Goal: Transaction & Acquisition: Subscribe to service/newsletter

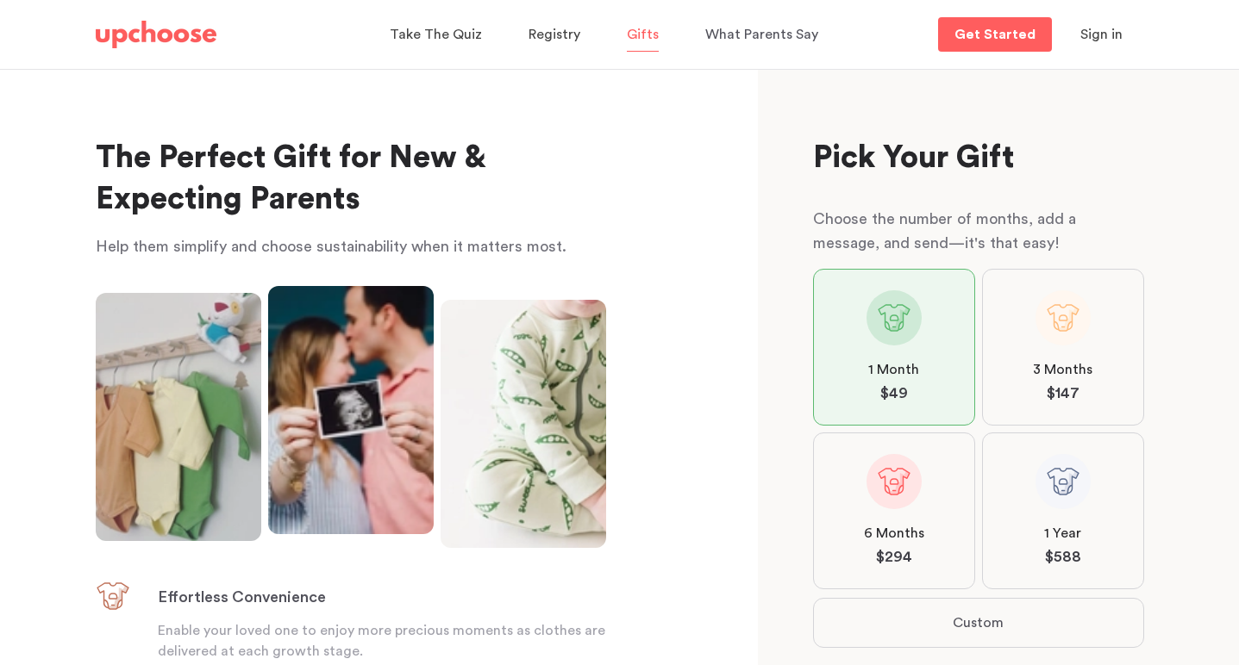
click at [187, 34] on img at bounding box center [156, 35] width 121 height 28
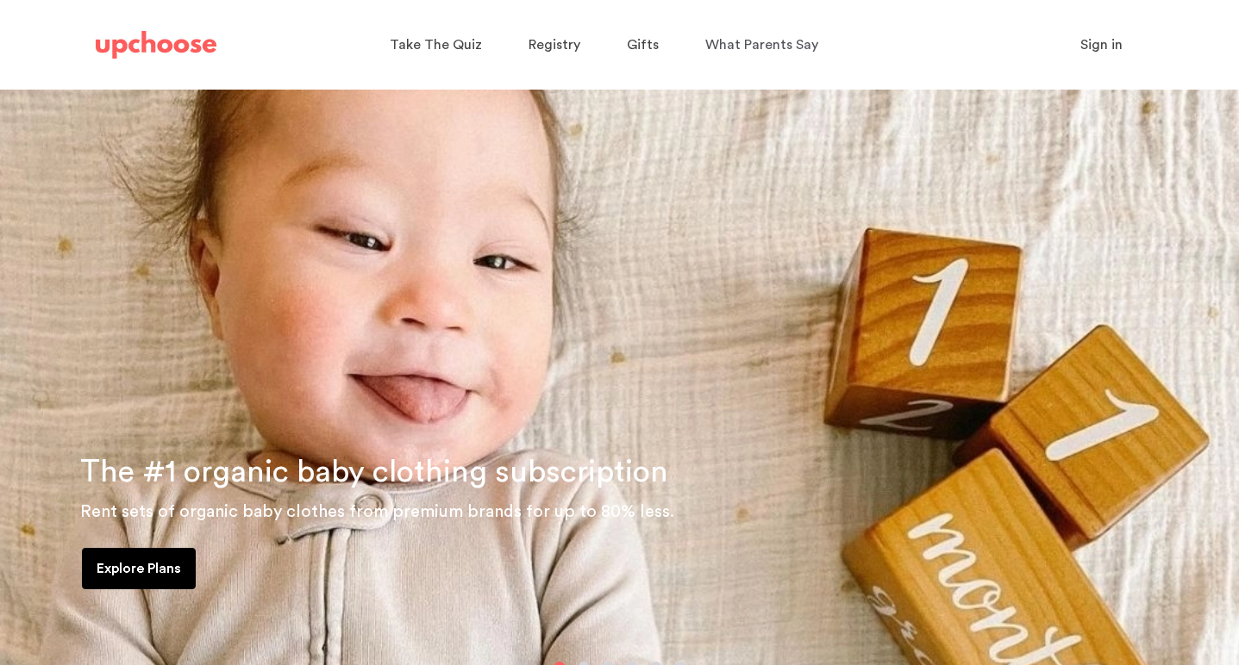
click at [151, 574] on p "Explore Plans" at bounding box center [139, 569] width 84 height 21
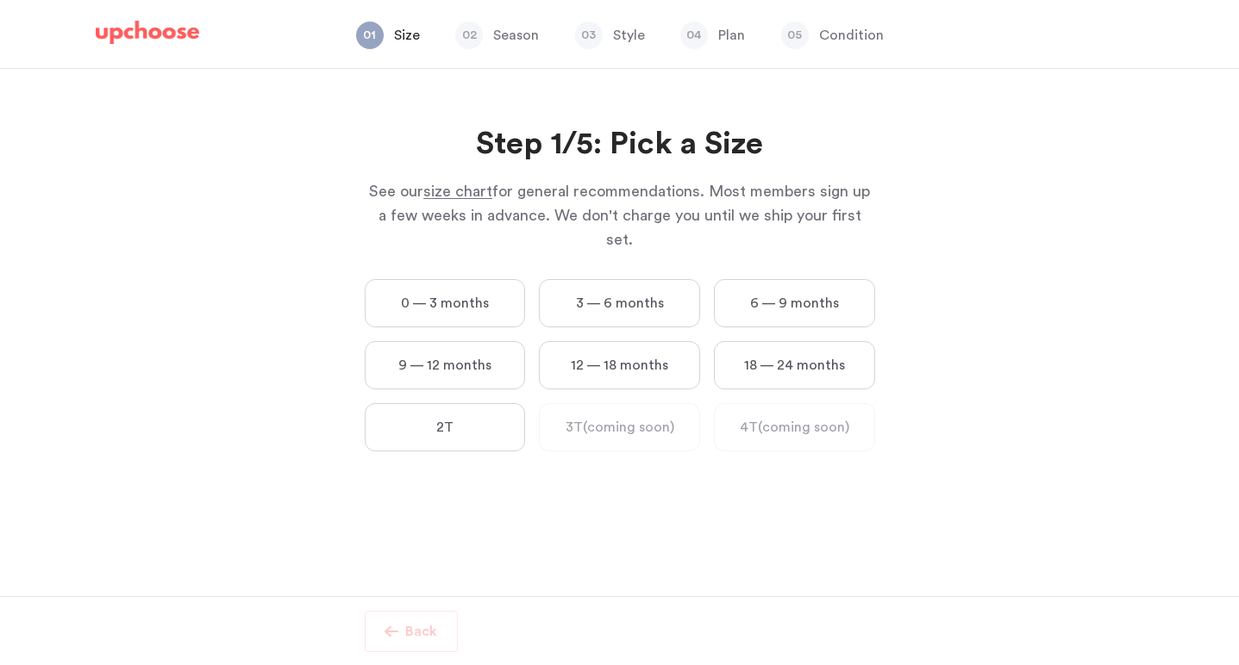
click at [446, 286] on label "0 — 3 months" at bounding box center [445, 303] width 161 height 48
click at [0, 0] on months "0 — 3 months" at bounding box center [0, 0] width 0 height 0
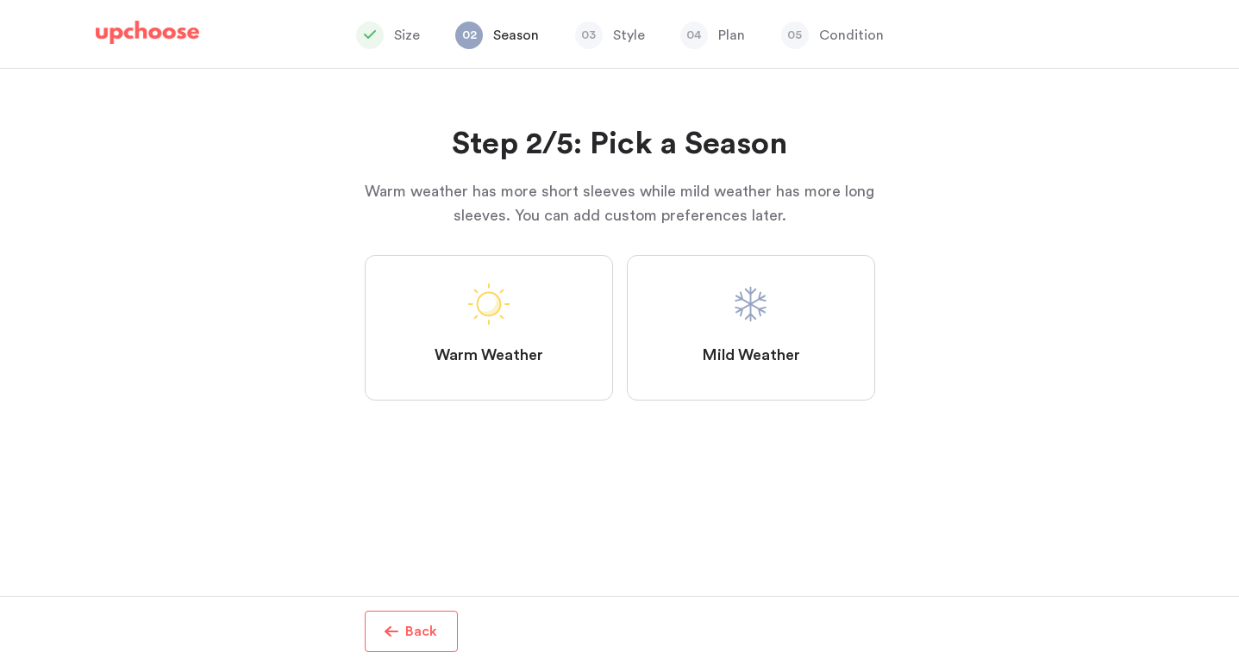
click at [746, 307] on span at bounding box center [750, 304] width 41 height 41
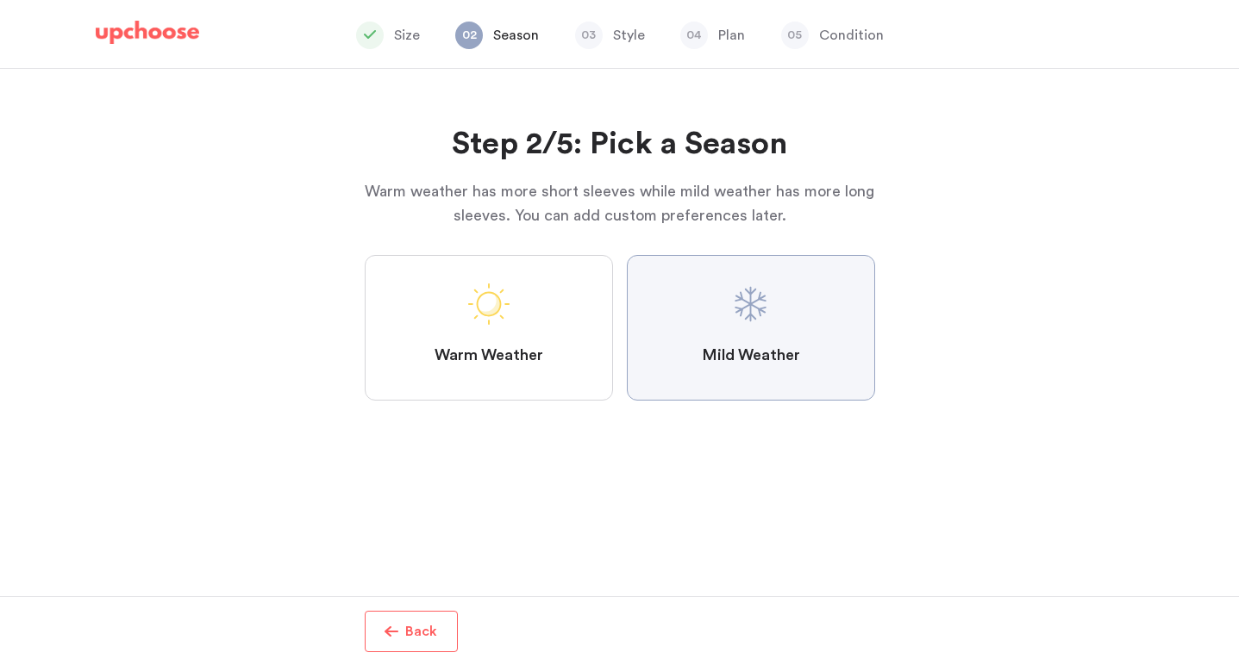
click at [0, 0] on Weather "Mild Weather" at bounding box center [0, 0] width 0 height 0
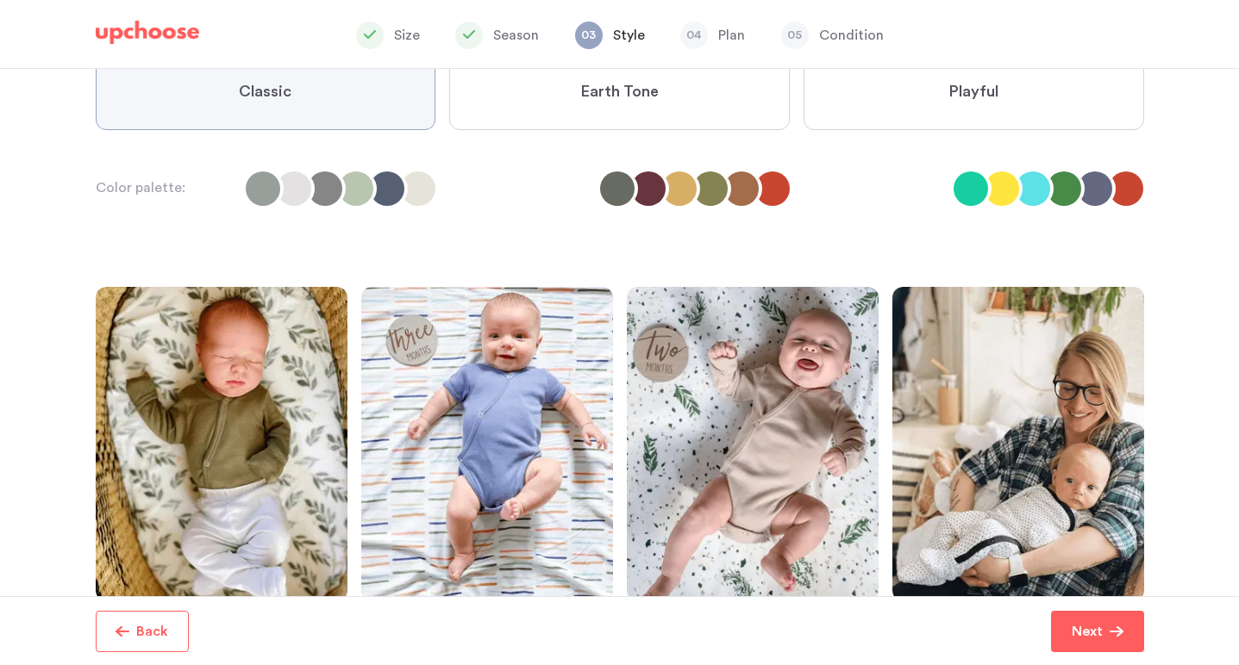
scroll to position [174, 0]
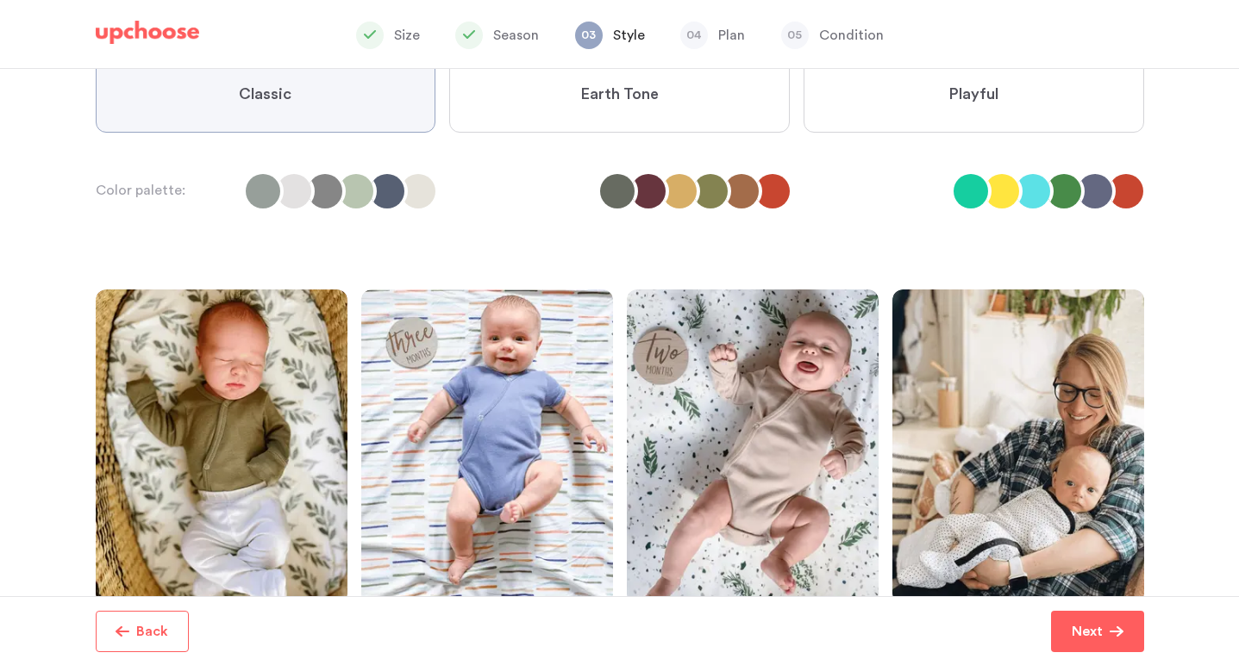
click at [598, 112] on label "Earth Tone" at bounding box center [619, 95] width 340 height 76
click at [0, 0] on Tone "Earth Tone" at bounding box center [0, 0] width 0 height 0
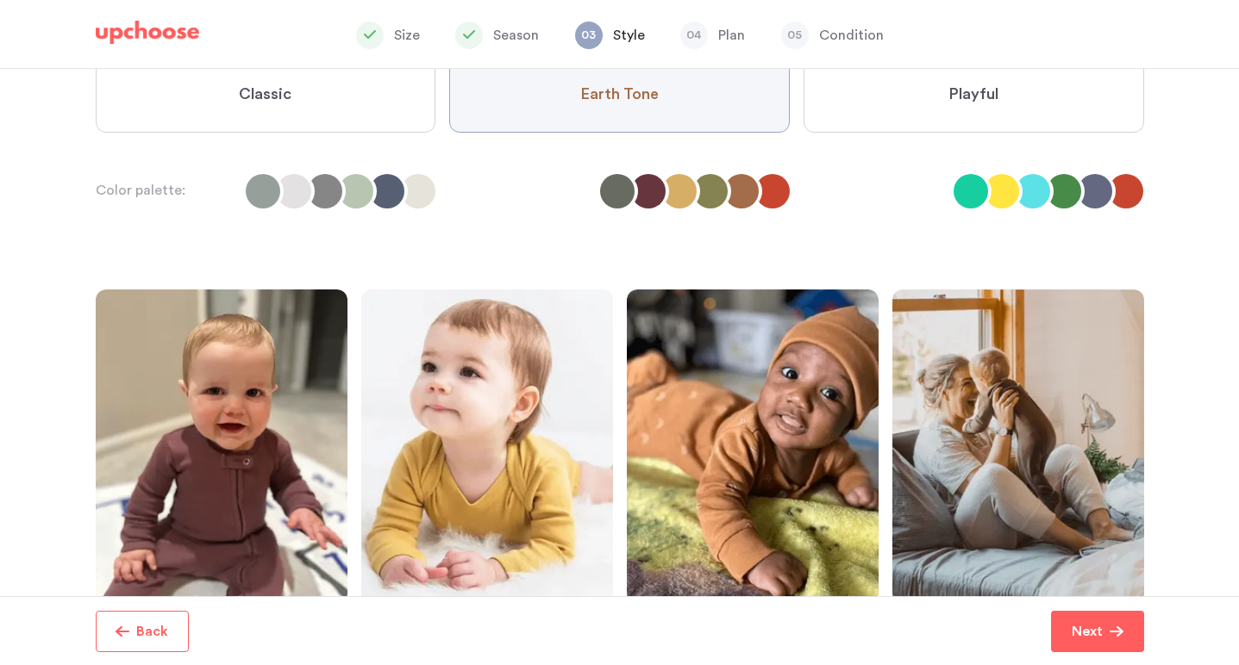
click at [990, 99] on span "Playful" at bounding box center [973, 94] width 50 height 21
click at [0, 0] on input "Playful" at bounding box center [0, 0] width 0 height 0
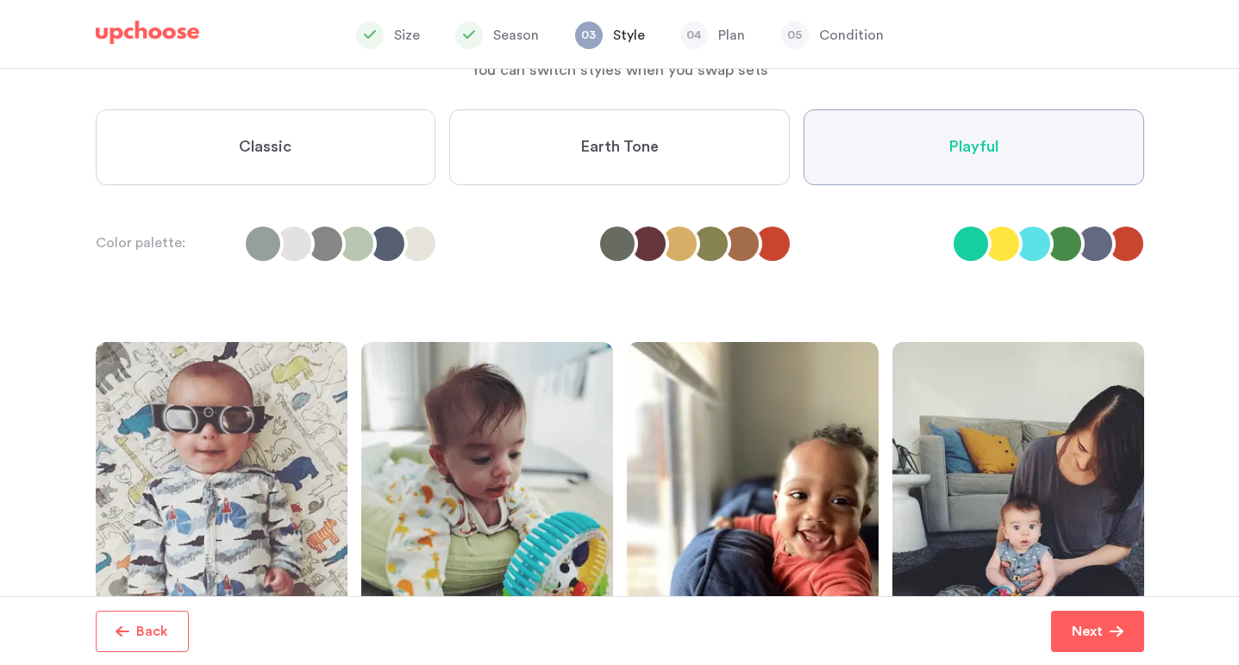
scroll to position [113, 0]
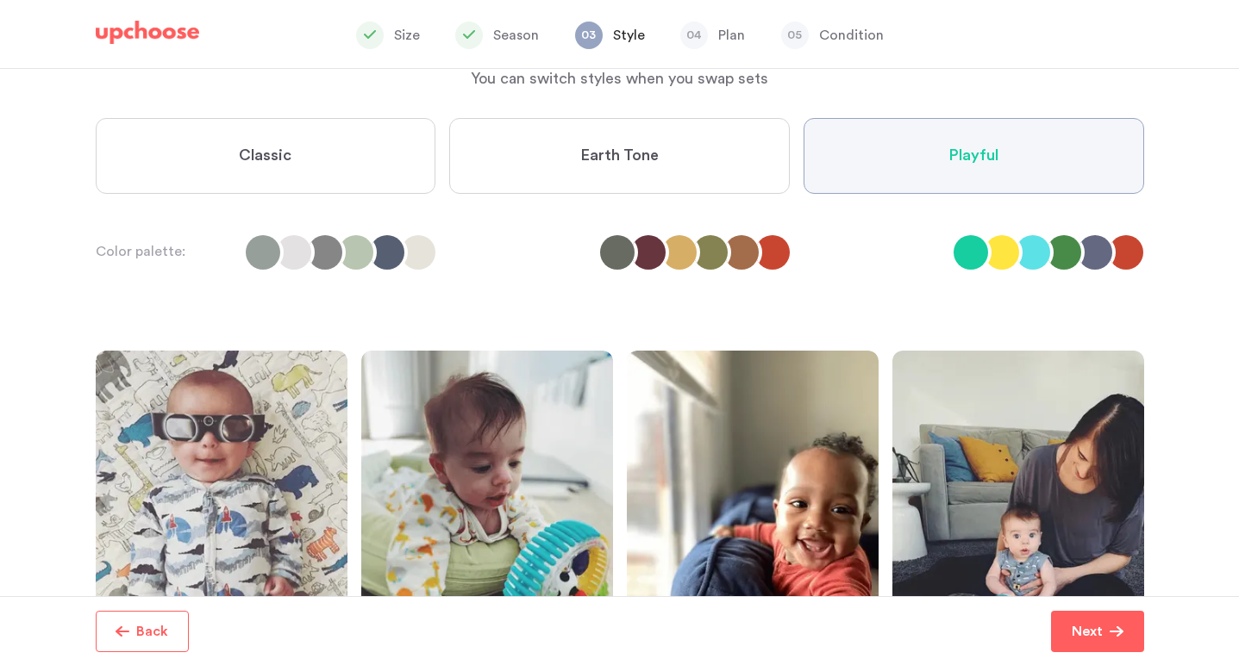
click at [674, 186] on label "Earth Tone" at bounding box center [619, 156] width 340 height 76
click at [0, 0] on Tone "Earth Tone" at bounding box center [0, 0] width 0 height 0
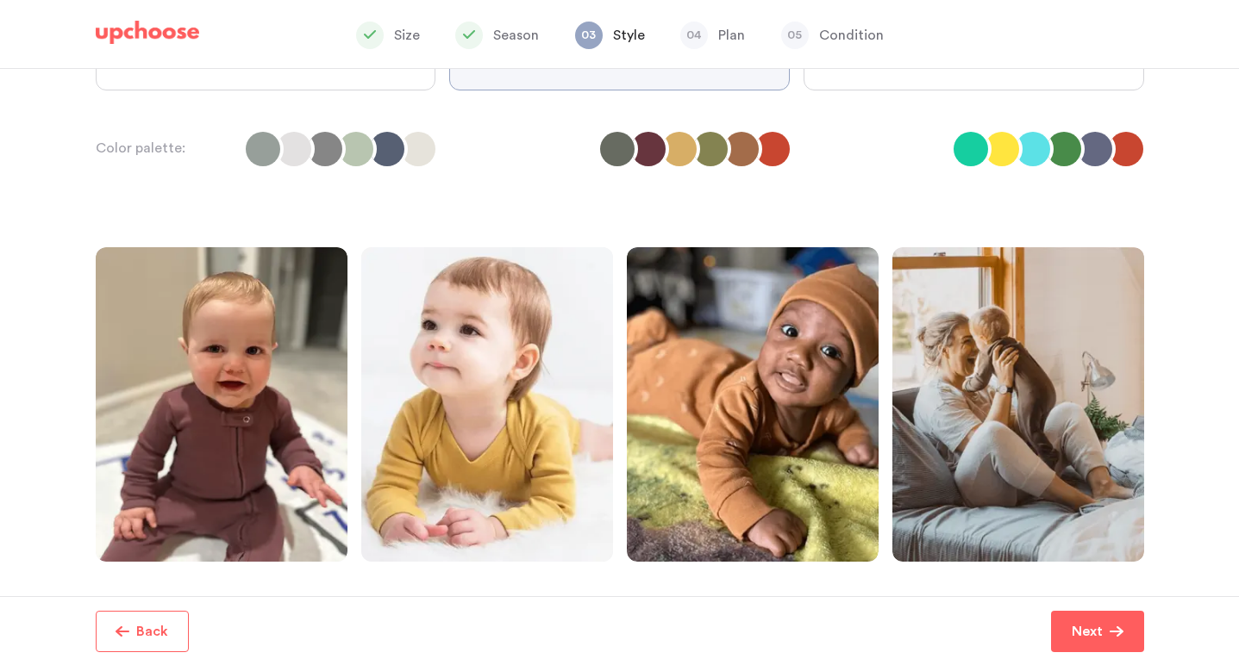
scroll to position [215, 0]
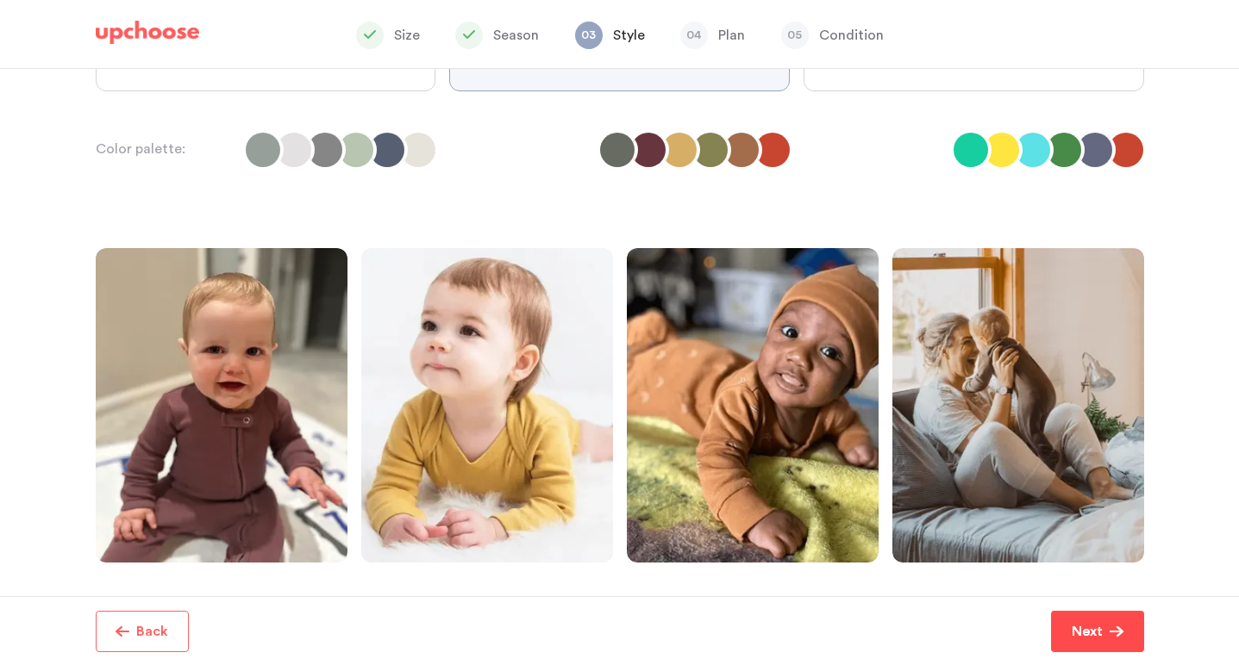
click at [1091, 634] on p "Next" at bounding box center [1086, 631] width 31 height 21
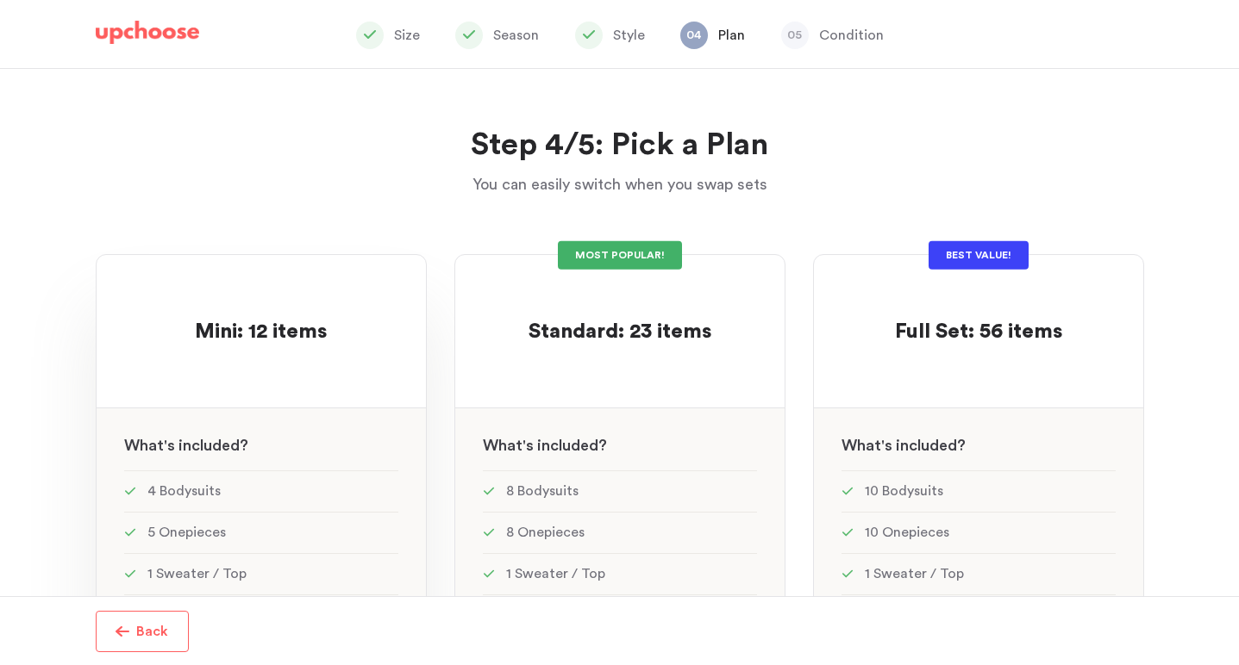
click at [281, 357] on div at bounding box center [261, 364] width 274 height 34
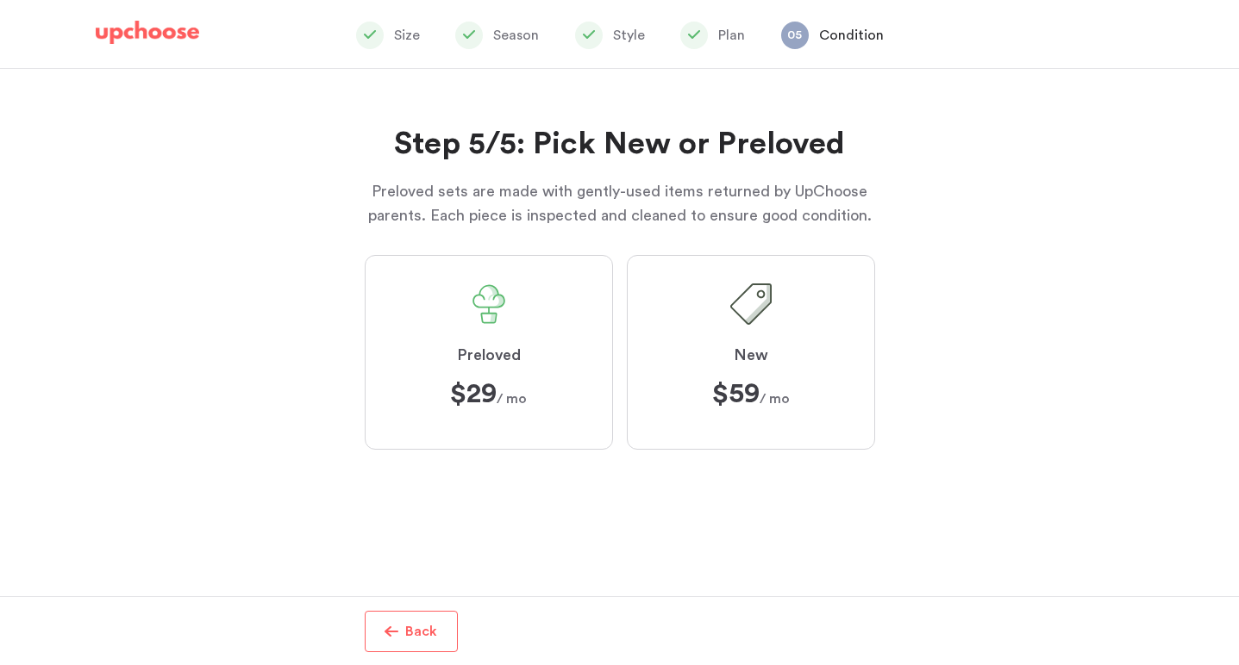
click at [522, 368] on label "Preloved $29 $29 / mo" at bounding box center [489, 352] width 248 height 195
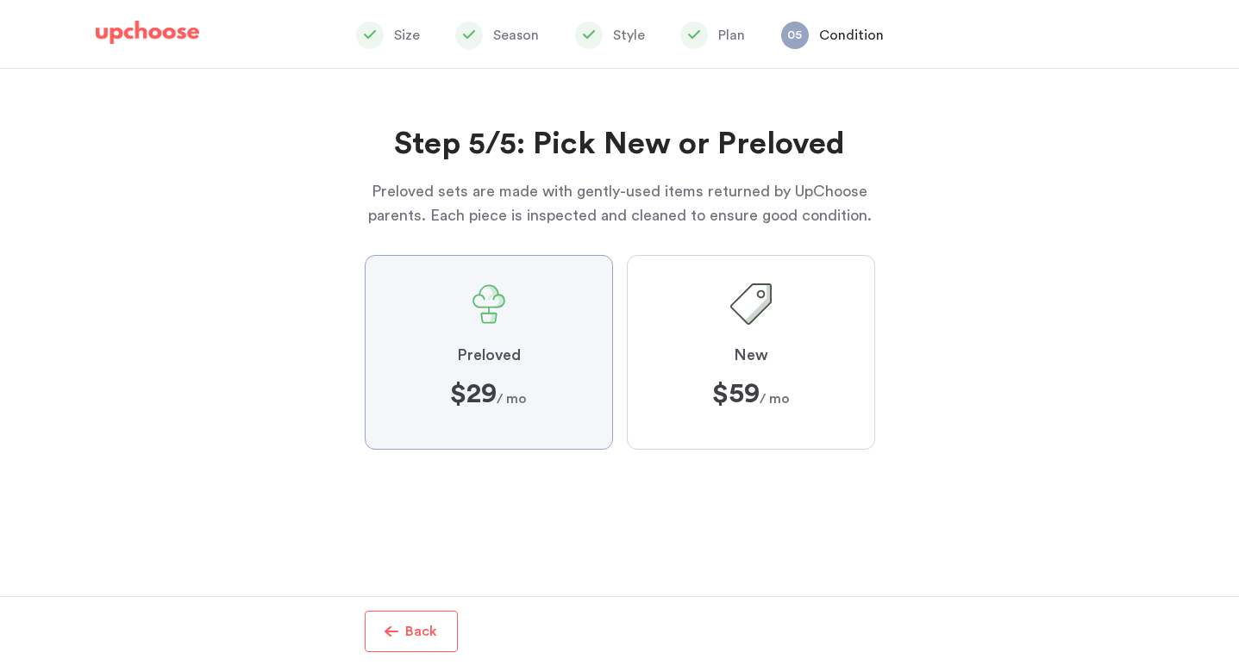
click at [0, 0] on input "Preloved $29 $29 / mo" at bounding box center [0, 0] width 0 height 0
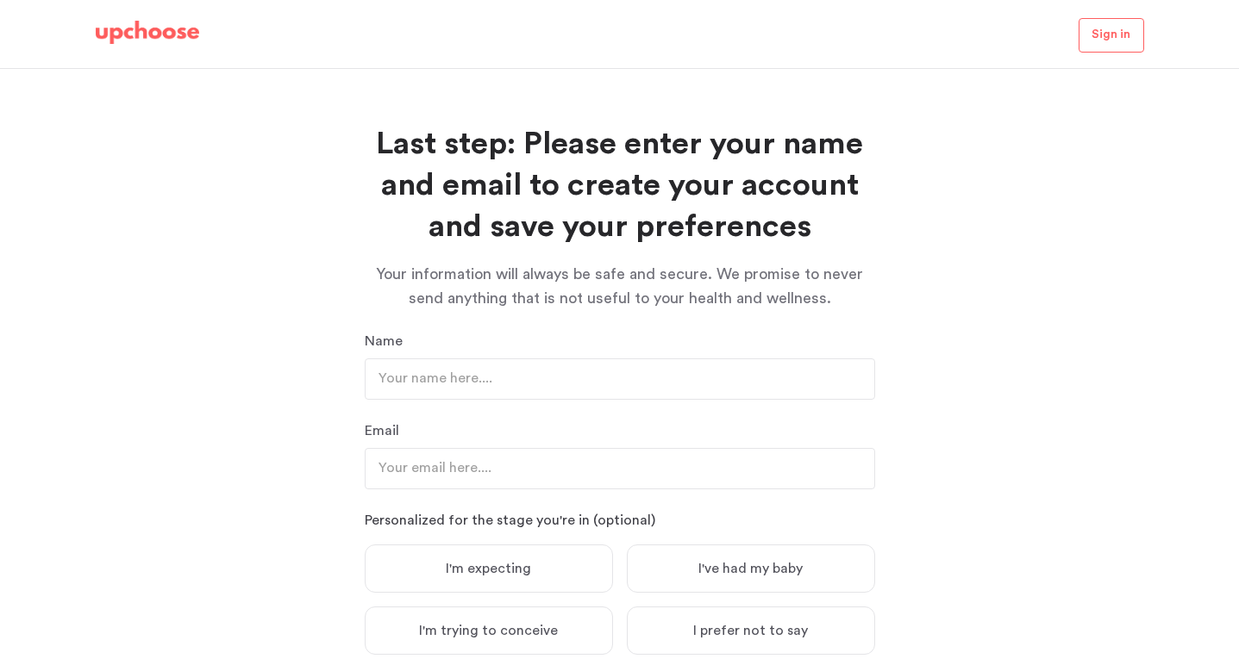
click at [150, 41] on img at bounding box center [147, 33] width 103 height 24
